Goal: Task Accomplishment & Management: Use online tool/utility

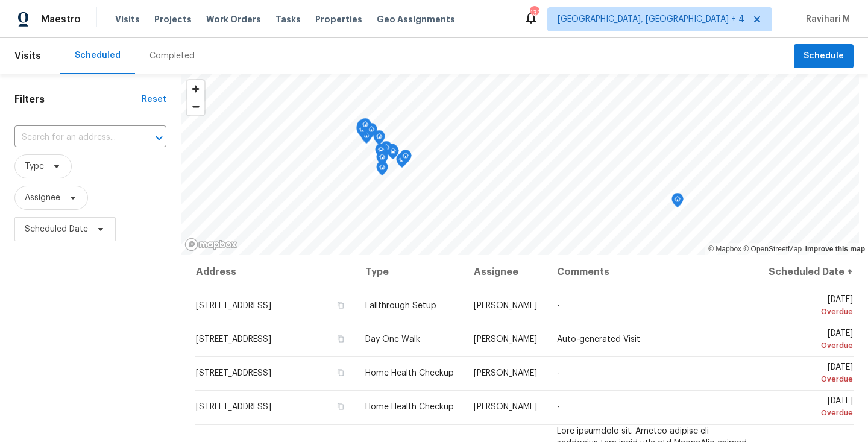
click at [181, 56] on div "Completed" at bounding box center [171, 56] width 45 height 12
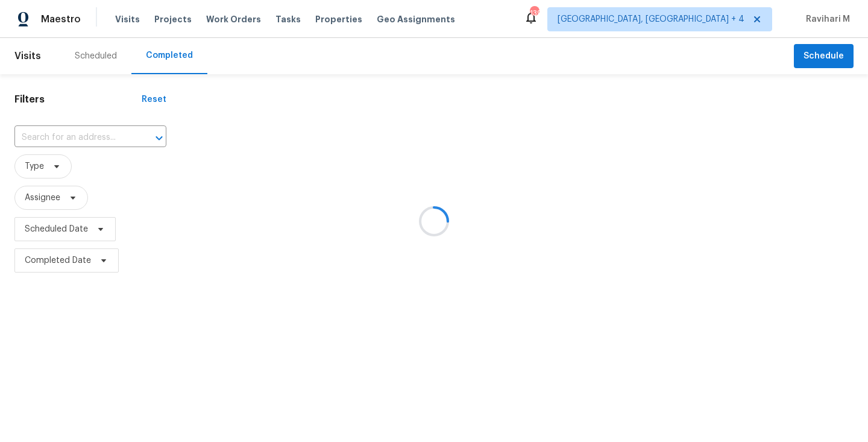
click at [79, 139] on div at bounding box center [434, 221] width 868 height 442
click at [74, 138] on div at bounding box center [434, 221] width 868 height 442
click at [51, 139] on div at bounding box center [434, 221] width 868 height 442
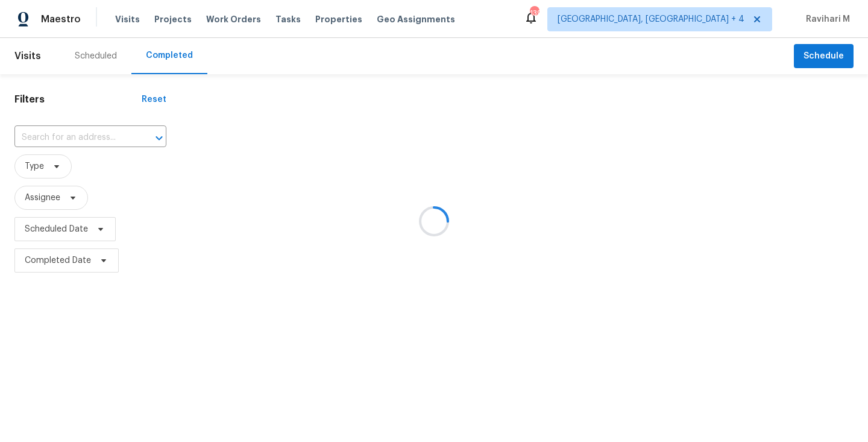
click at [51, 139] on div at bounding box center [434, 221] width 868 height 442
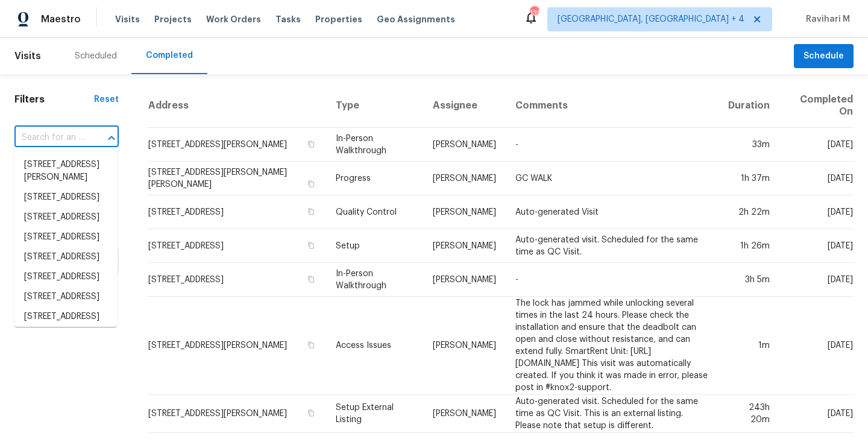
click at [49, 142] on input "text" at bounding box center [49, 137] width 70 height 19
paste input "[STREET_ADDRESS]"
type input "[STREET_ADDRESS]"
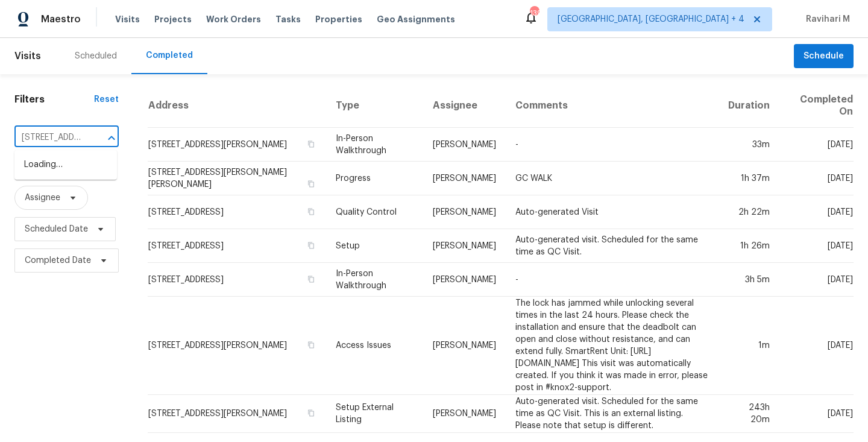
scroll to position [0, 118]
click at [63, 171] on li "[STREET_ADDRESS]" at bounding box center [65, 165] width 102 height 20
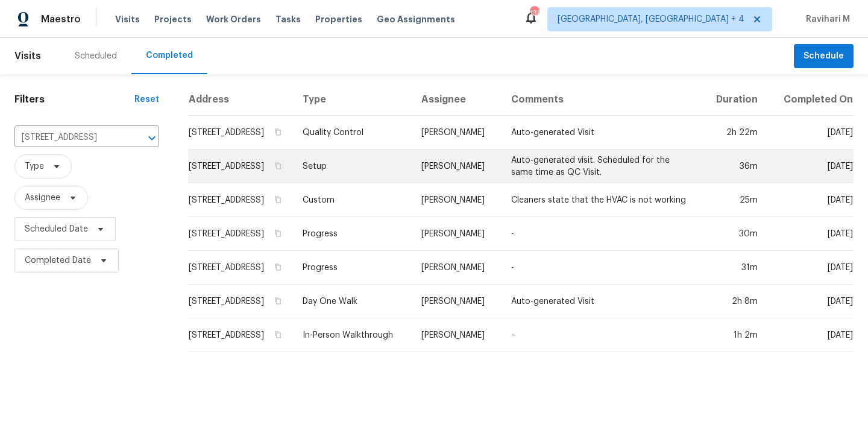
click at [455, 161] on td "[PERSON_NAME]" at bounding box center [457, 166] width 90 height 34
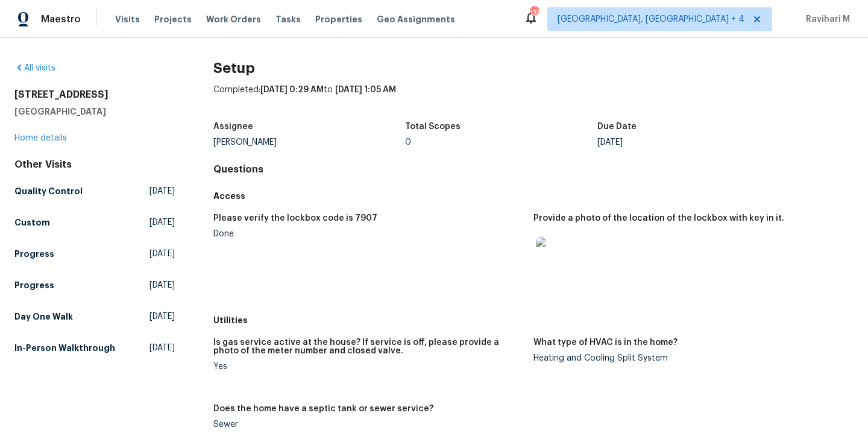
scroll to position [252, 0]
